Goal: Check status: Check status

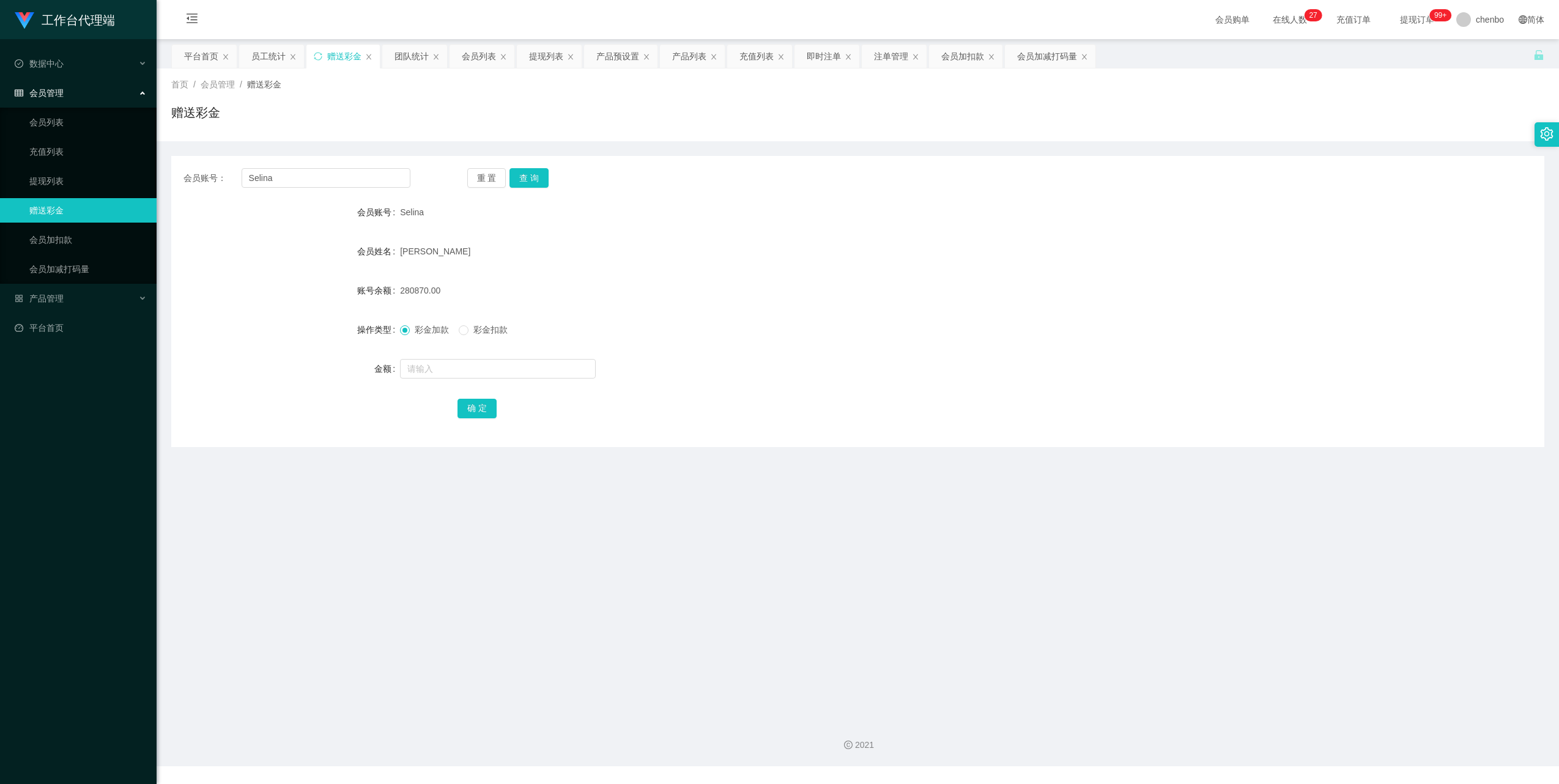
click at [334, 181] on input "Selina" at bounding box center [326, 177] width 169 height 20
type input "ZHENGHAO6870"
click at [543, 176] on button "查 询" at bounding box center [528, 177] width 39 height 20
click at [433, 374] on input "text" at bounding box center [497, 368] width 196 height 20
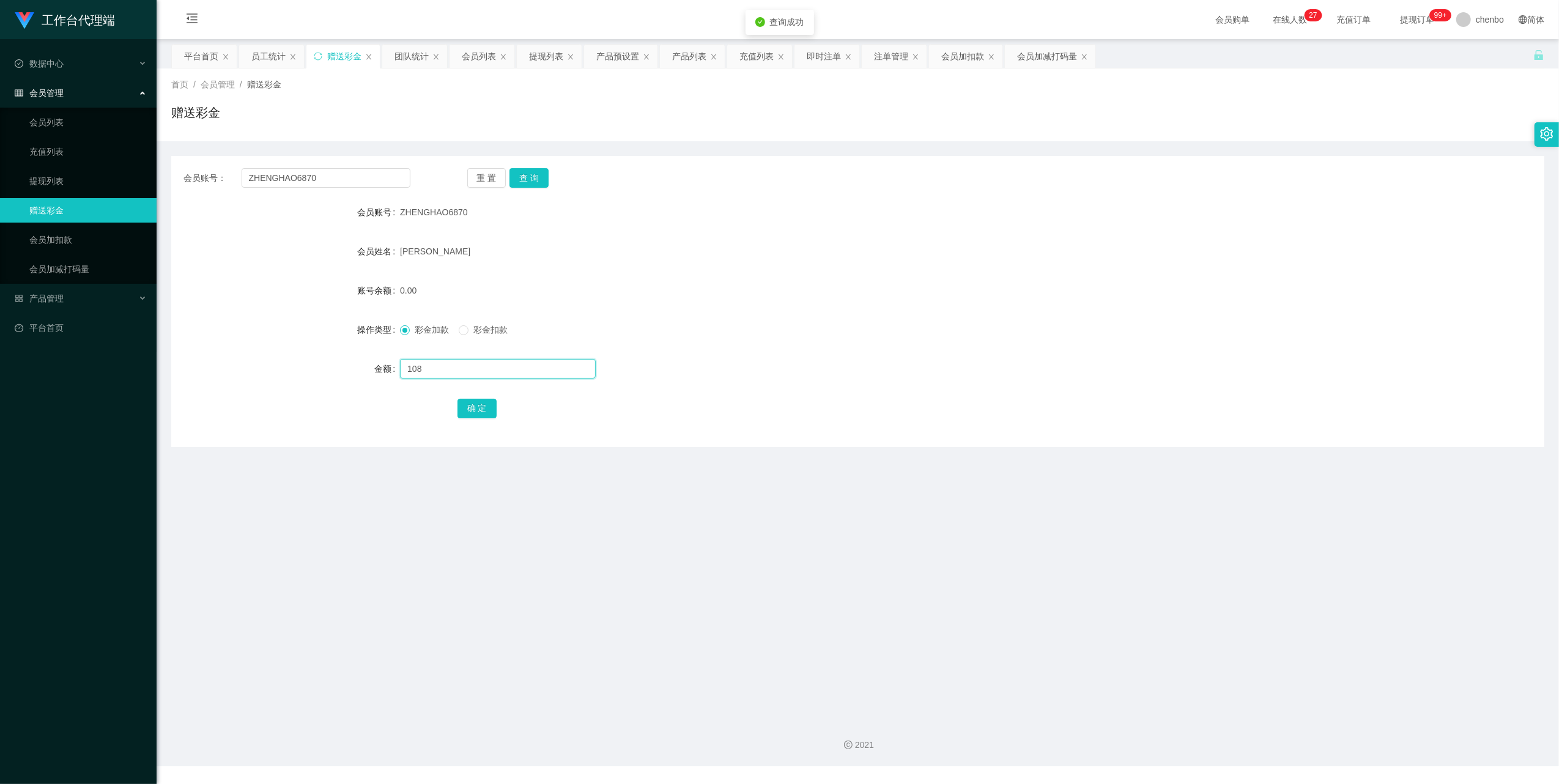
type input "108"
click at [461, 420] on div "确 定" at bounding box center [857, 407] width 801 height 25
click at [478, 409] on button "确 定" at bounding box center [476, 408] width 39 height 20
drag, startPoint x: 1018, startPoint y: 260, endPoint x: 1058, endPoint y: 250, distance: 41.2
click at [1027, 257] on div "[PERSON_NAME]" at bounding box center [800, 251] width 801 height 25
